Goal: Task Accomplishment & Management: Use online tool/utility

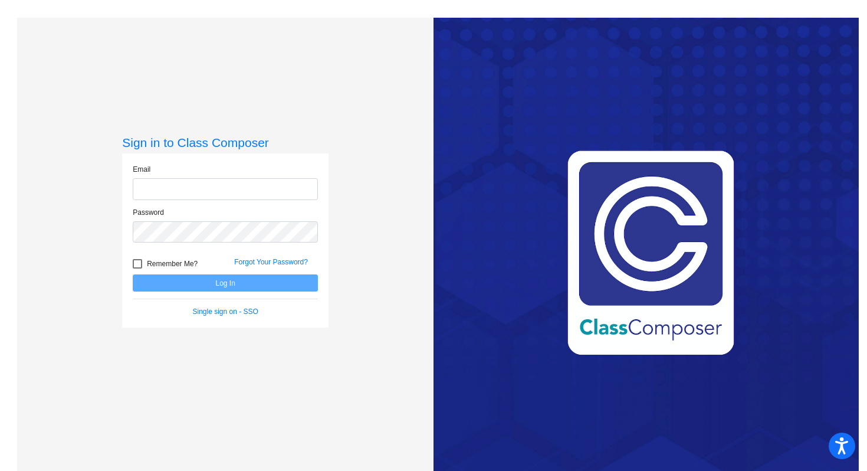
type input "[EMAIL_ADDRESS][DOMAIN_NAME]"
click at [211, 288] on button "Log In" at bounding box center [225, 282] width 185 height 17
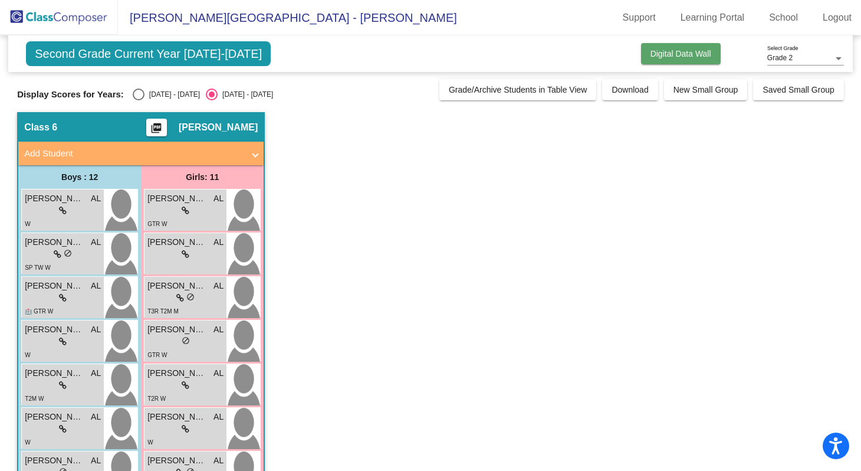
click at [702, 57] on span "Digital Data Wall" at bounding box center [680, 53] width 61 height 9
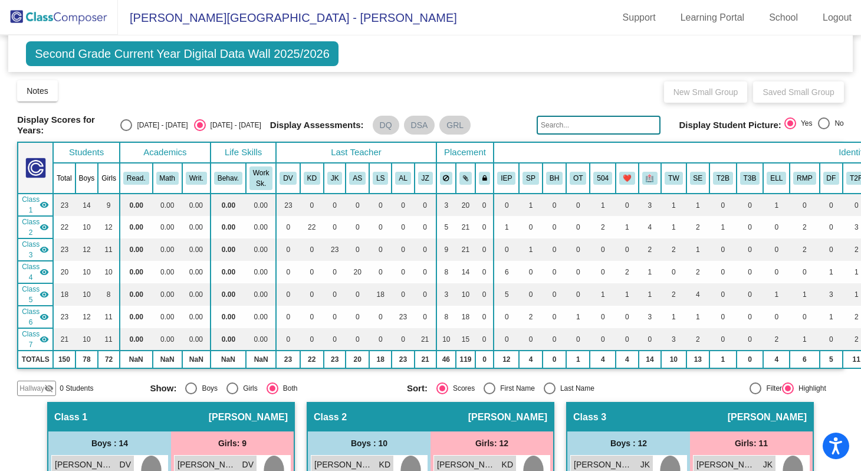
click at [850, 51] on mat-sidenav-content "Grade 2 Select Grade Second Grade Current Year Digital Data Wall 2025/2026 Add,…" at bounding box center [430, 252] width 861 height 435
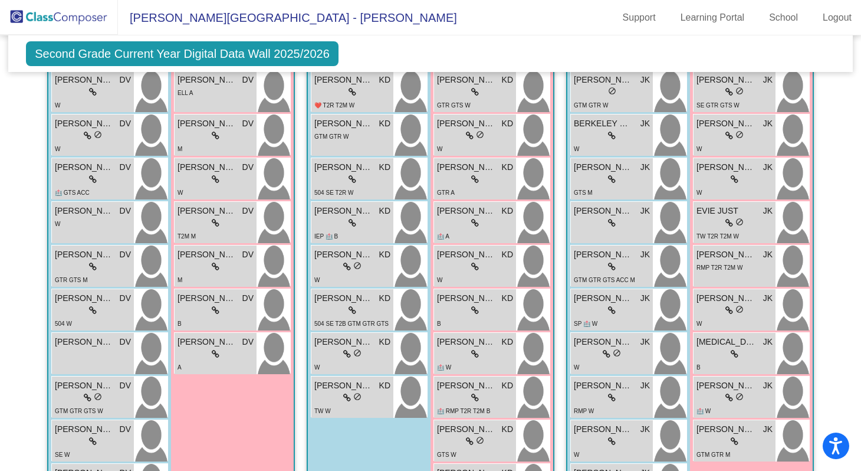
scroll to position [448, 0]
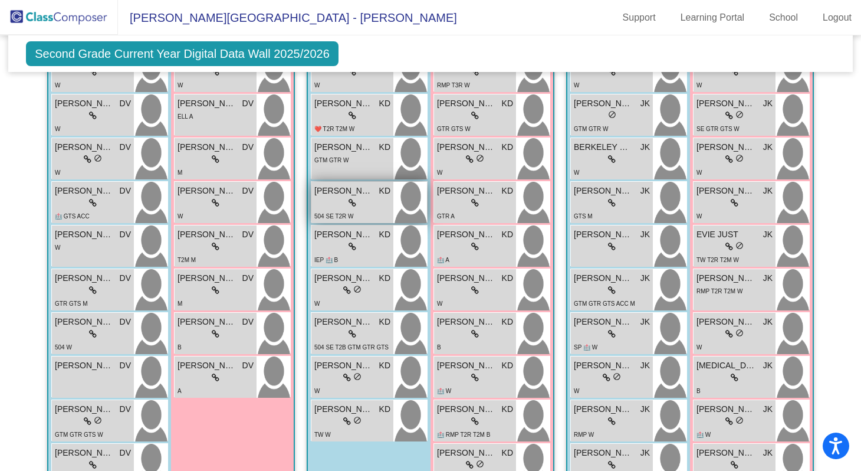
click at [341, 191] on span "[PERSON_NAME]" at bounding box center [343, 191] width 59 height 12
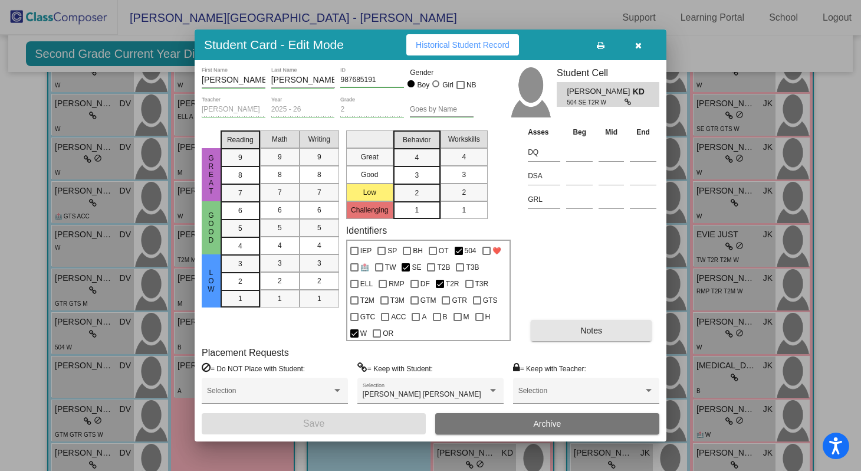
click at [580, 335] on button "Notes" at bounding box center [591, 330] width 121 height 21
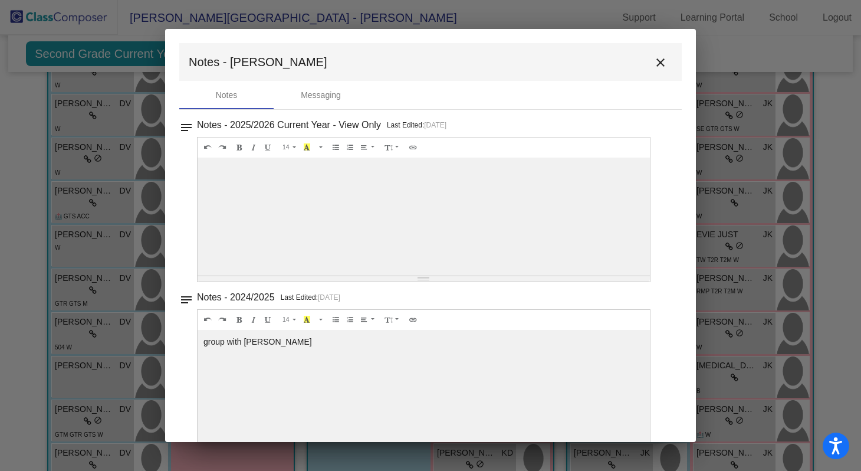
click at [654, 65] on mat-icon "close" at bounding box center [660, 62] width 14 height 14
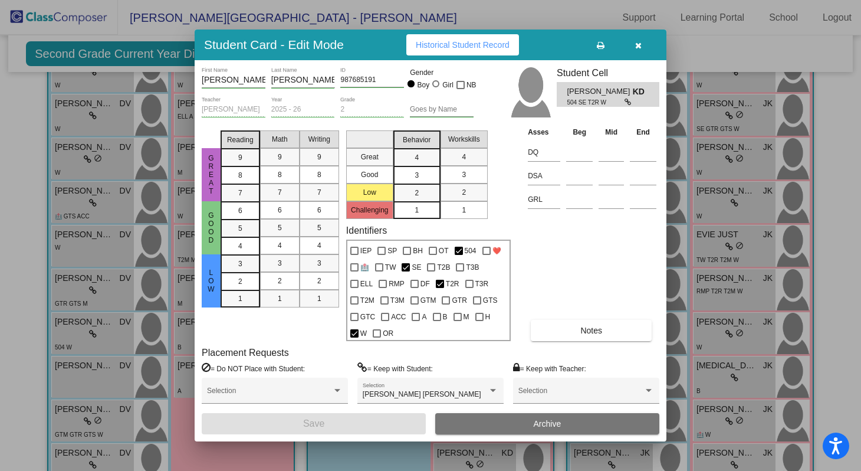
click at [640, 44] on icon "button" at bounding box center [638, 45] width 6 height 8
